Goal: Task Accomplishment & Management: Complete application form

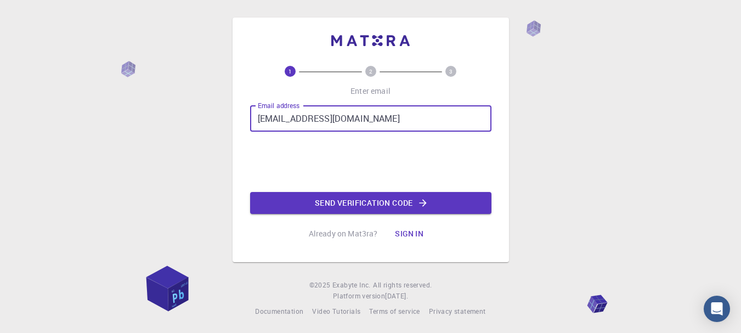
drag, startPoint x: 361, startPoint y: 123, endPoint x: 246, endPoint y: 118, distance: 115.8
click at [246, 118] on div "1 2 3 Enter email Email address [EMAIL_ADDRESS][DOMAIN_NAME] Email address Send…" at bounding box center [370, 140] width 276 height 245
type input "[PERSON_NAME][EMAIL_ADDRESS][PERSON_NAME][DOMAIN_NAME]"
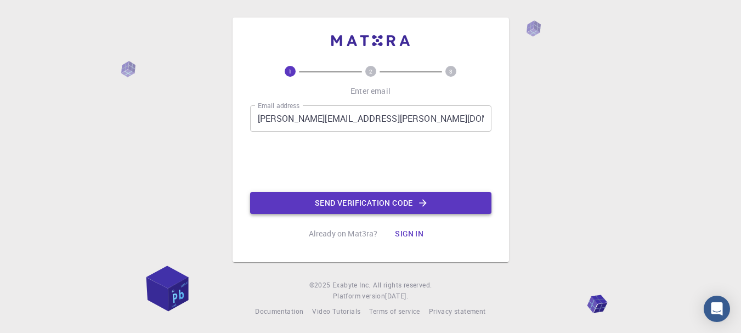
click at [355, 202] on button "Send verification code" at bounding box center [370, 203] width 241 height 22
click at [351, 203] on button "Send verification code" at bounding box center [370, 203] width 241 height 22
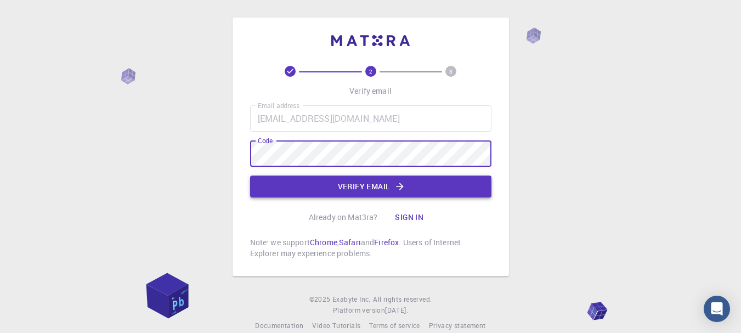
click at [348, 184] on button "Verify email" at bounding box center [370, 186] width 241 height 22
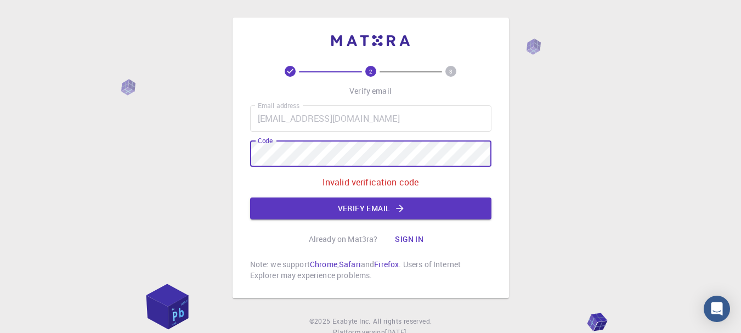
click at [243, 156] on div "2 3 Verify email Email address patrpaul@gmail.com Email address Code Code Inval…" at bounding box center [370, 158] width 276 height 281
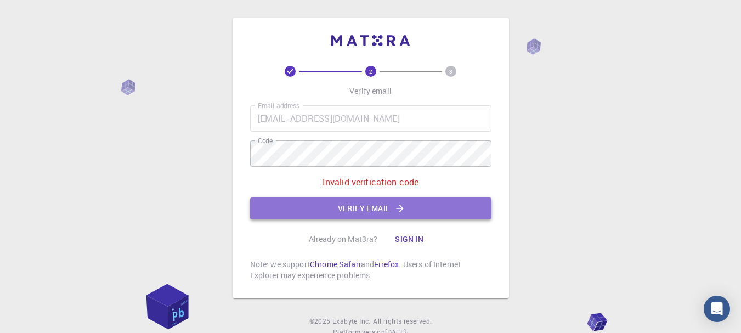
click at [338, 207] on button "Verify email" at bounding box center [370, 208] width 241 height 22
